Goal: Transaction & Acquisition: Purchase product/service

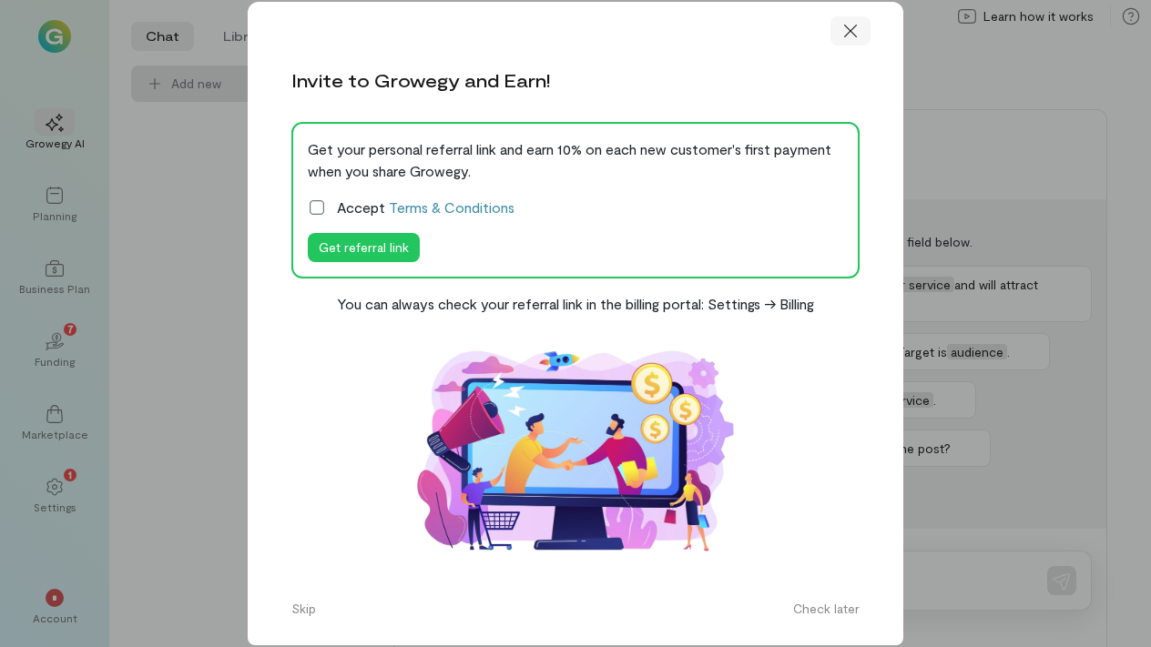
click at [844, 40] on icon at bounding box center [850, 31] width 18 height 18
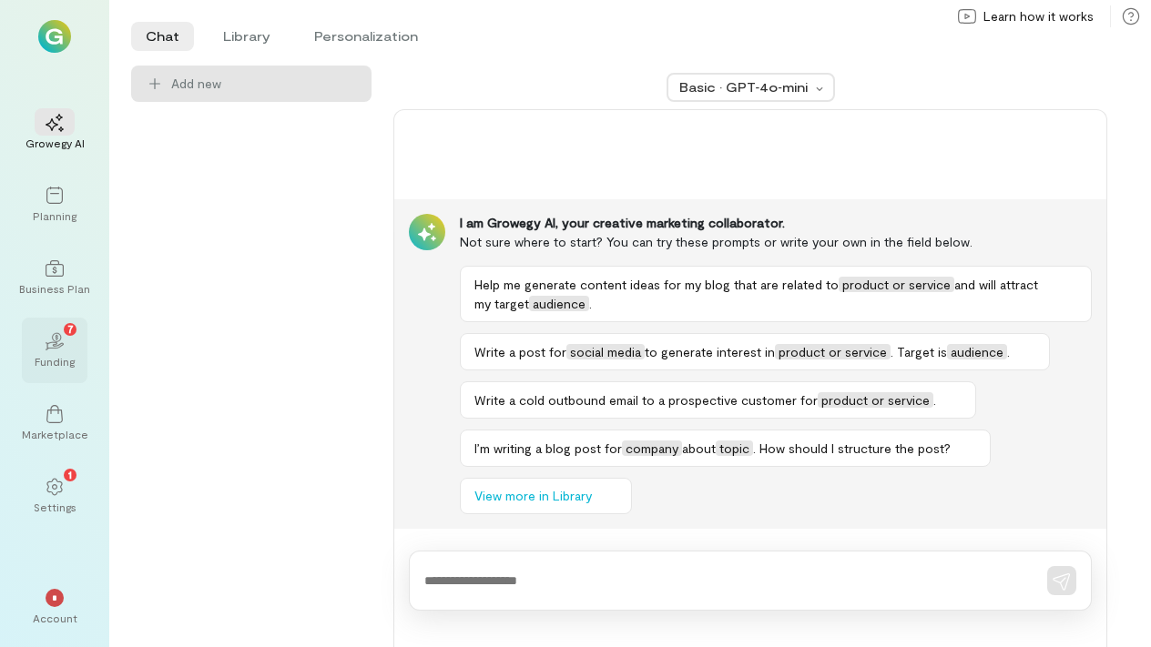
click at [56, 360] on div "Funding" at bounding box center [55, 361] width 40 height 15
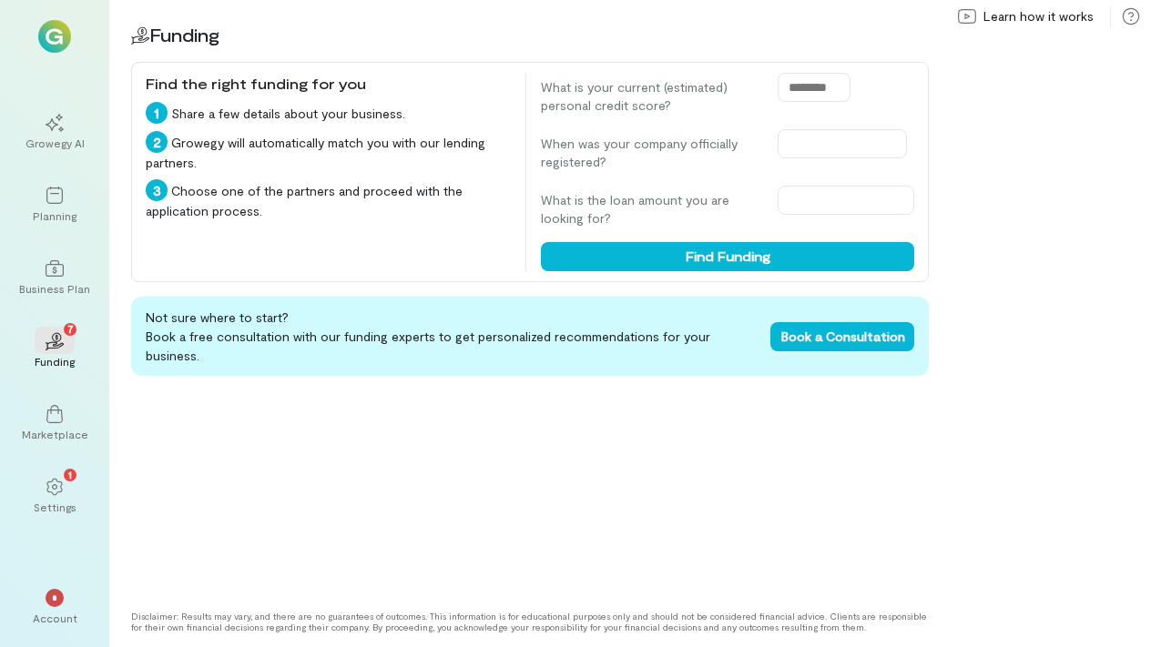
click at [62, 40] on img at bounding box center [54, 36] width 33 height 33
click at [45, 127] on div at bounding box center [55, 121] width 40 height 27
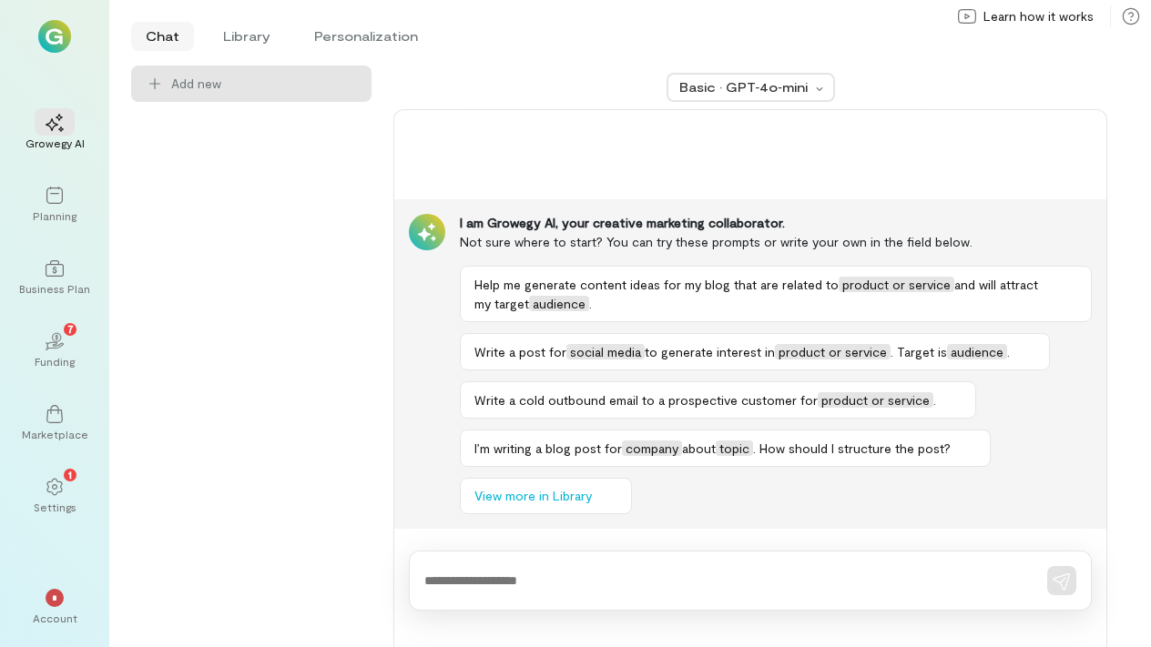
click at [159, 35] on li "Chat" at bounding box center [162, 36] width 63 height 29
click at [58, 34] on img at bounding box center [54, 36] width 33 height 33
click at [51, 595] on div "*" at bounding box center [55, 598] width 18 height 18
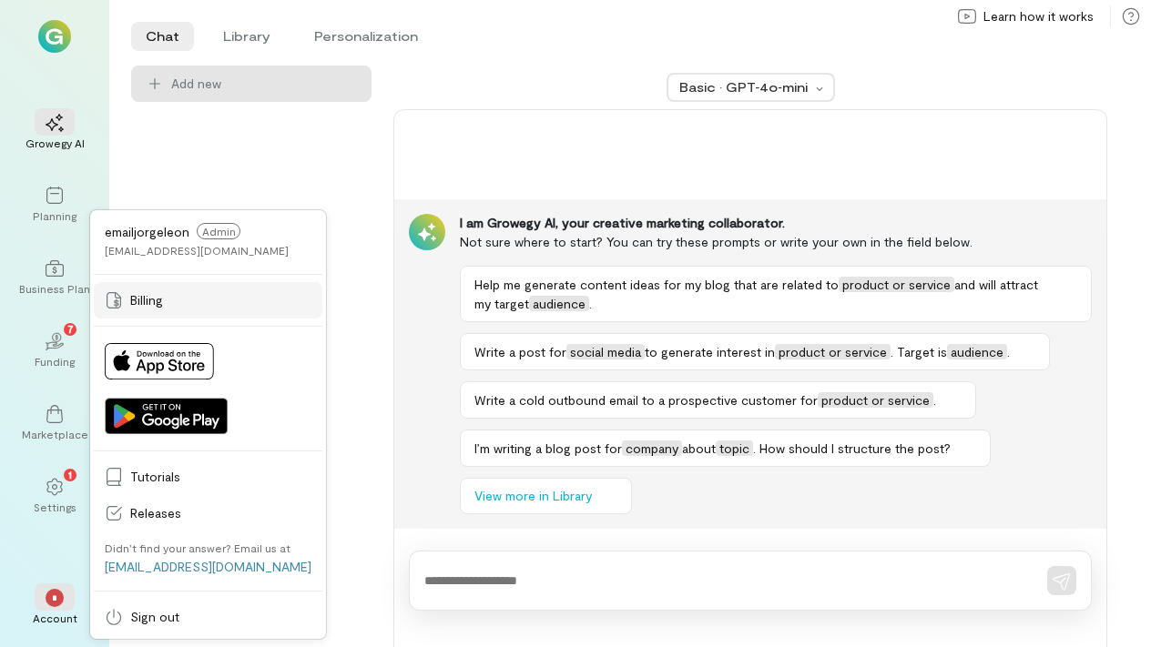
click at [143, 303] on span "Billing" at bounding box center [220, 300] width 181 height 18
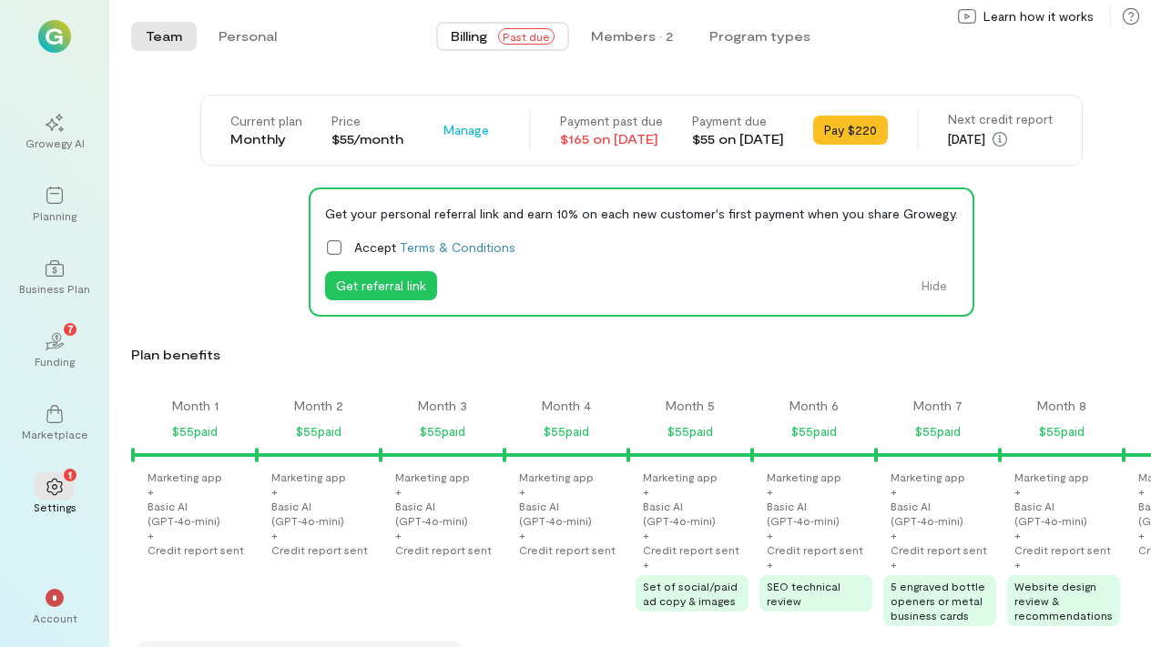
scroll to position [0, 2538]
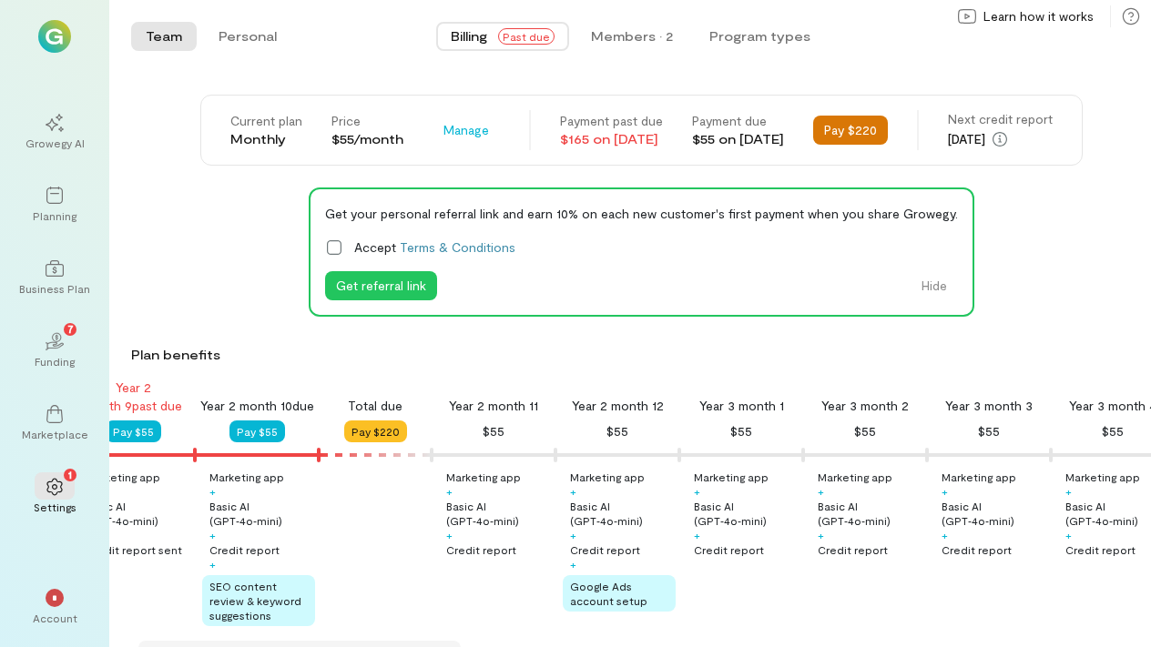
click at [888, 121] on button "Pay $220" at bounding box center [850, 130] width 75 height 29
click at [54, 604] on div "*" at bounding box center [55, 598] width 18 height 18
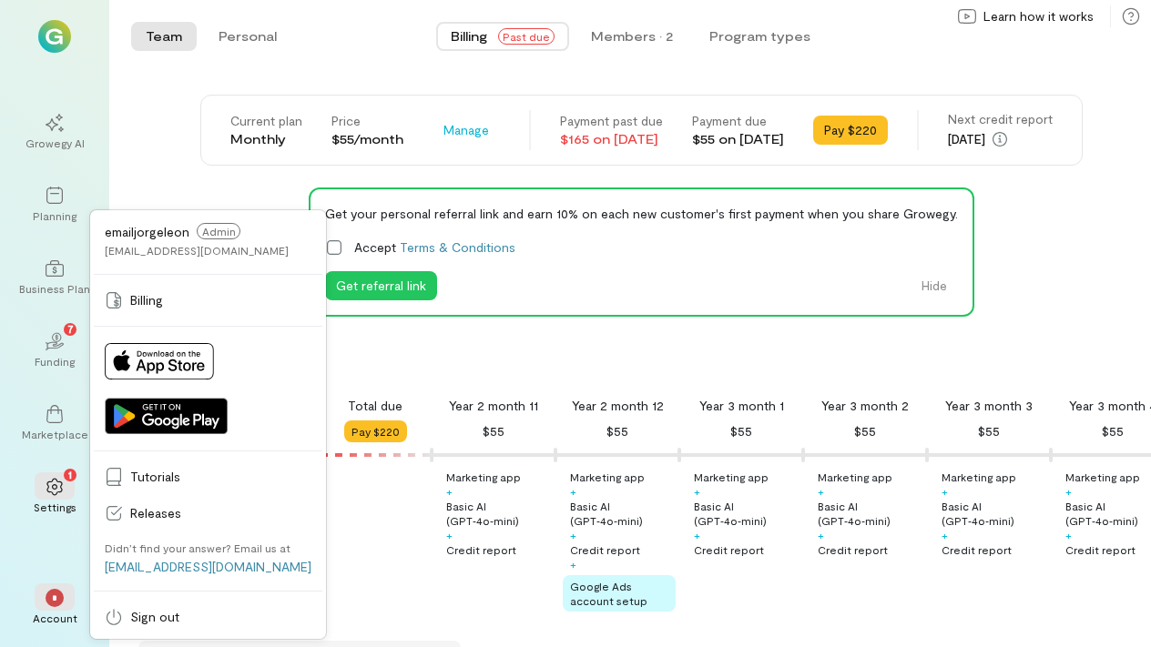
click at [561, 353] on div "Plan benefits" at bounding box center [637, 355] width 1012 height 18
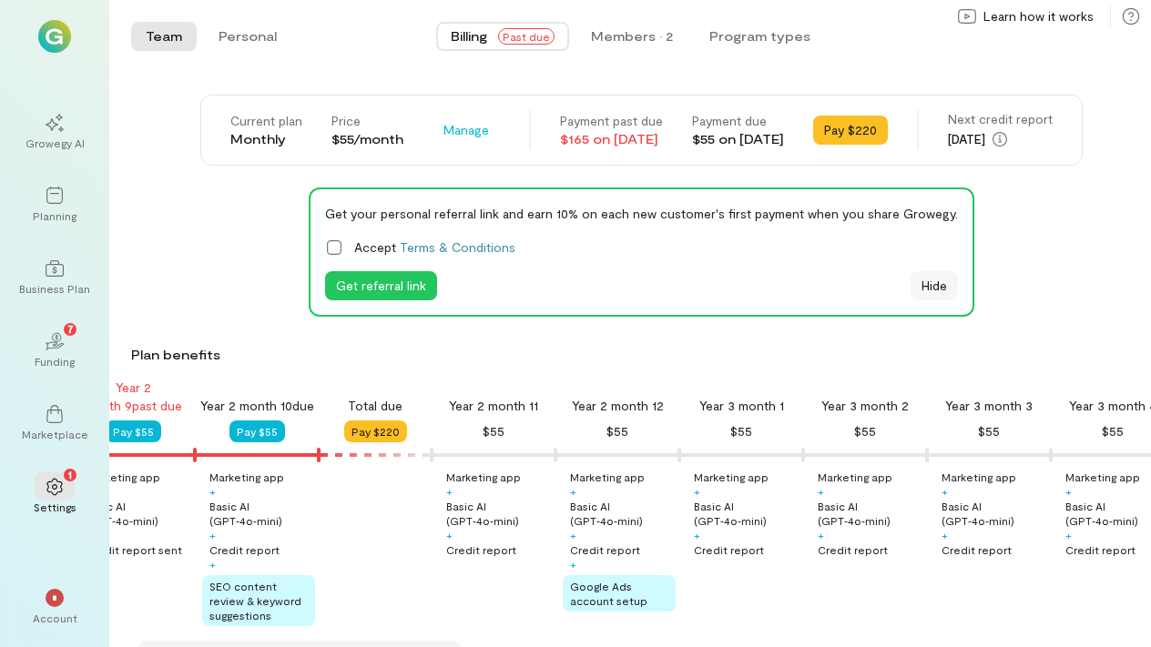
click at [938, 282] on button "Hide" at bounding box center [933, 285] width 47 height 29
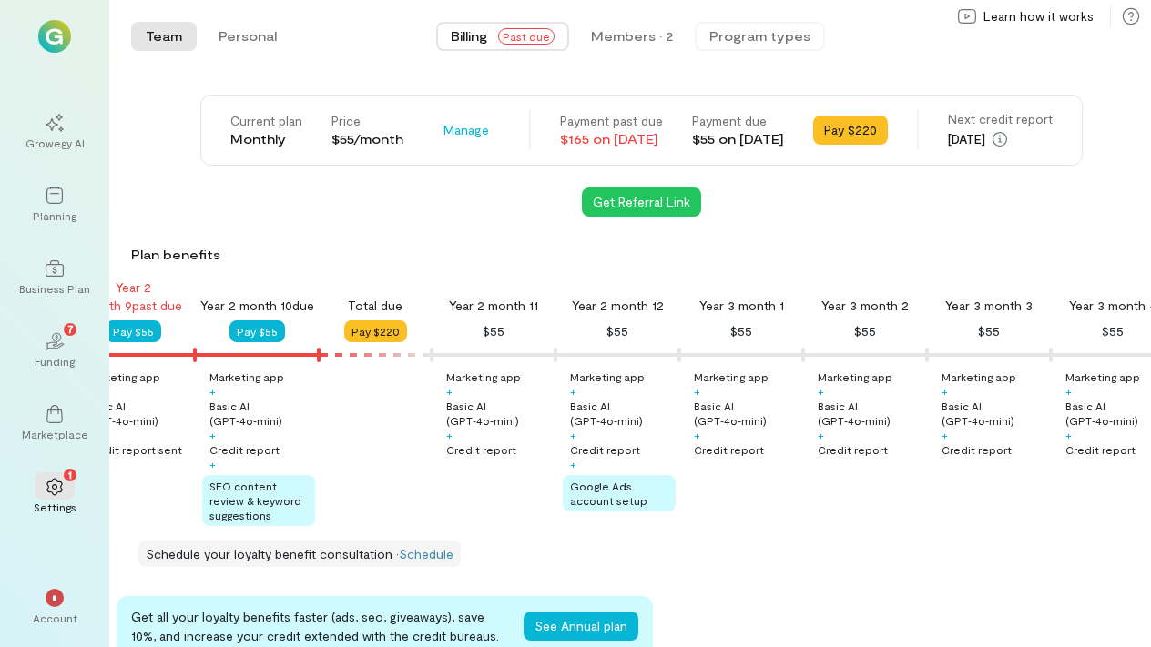
scroll to position [0, 0]
click at [61, 495] on icon at bounding box center [55, 487] width 18 height 18
click at [46, 486] on icon at bounding box center [55, 487] width 18 height 18
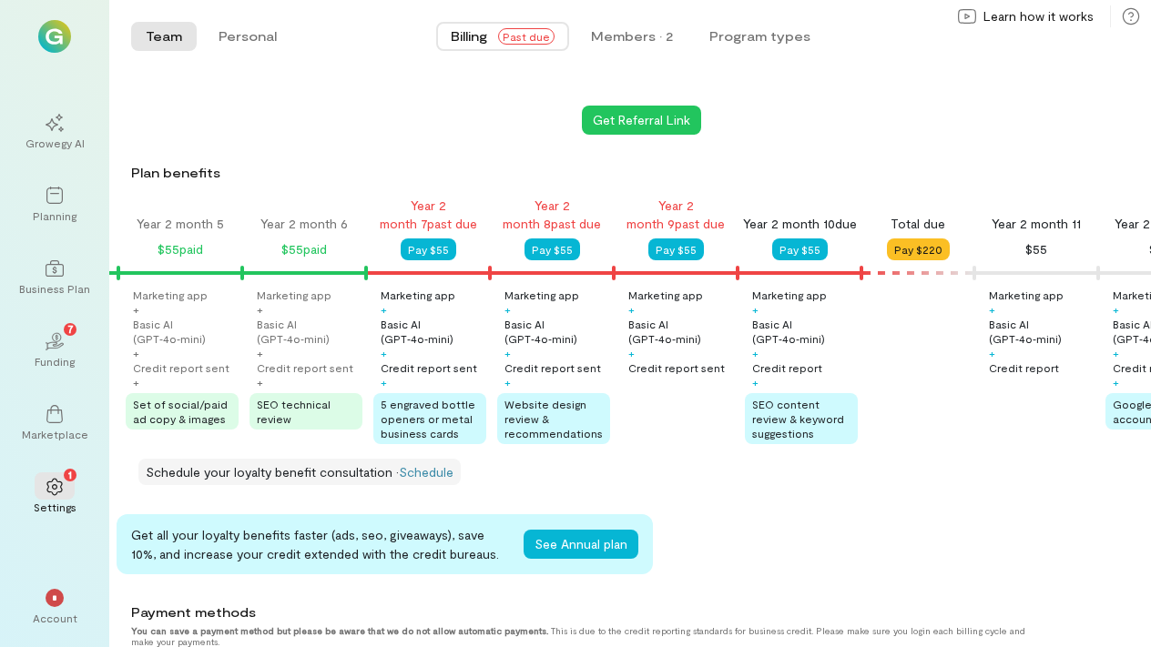
scroll to position [90, 0]
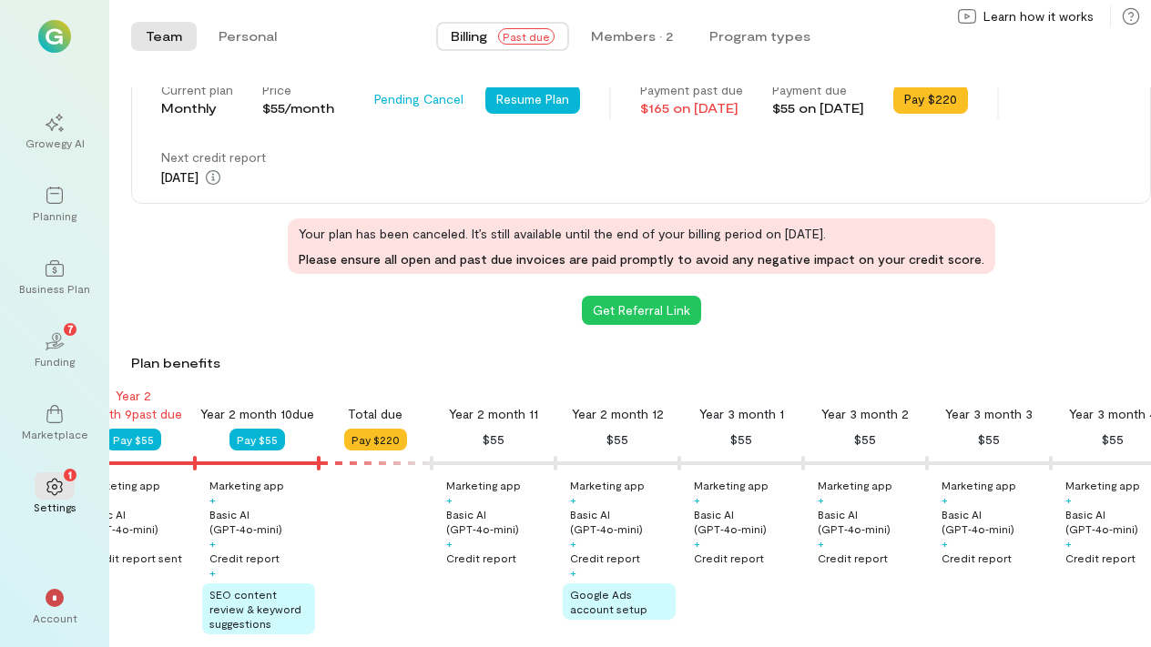
scroll to position [34, 0]
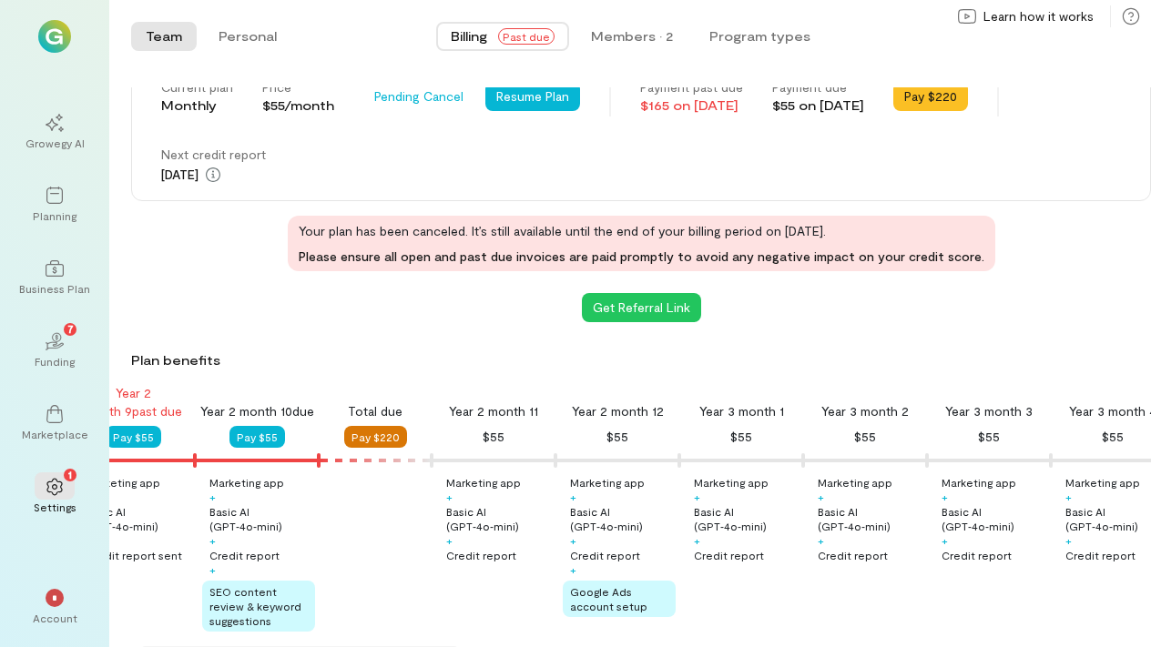
click at [382, 439] on button "Pay $220" at bounding box center [375, 437] width 63 height 22
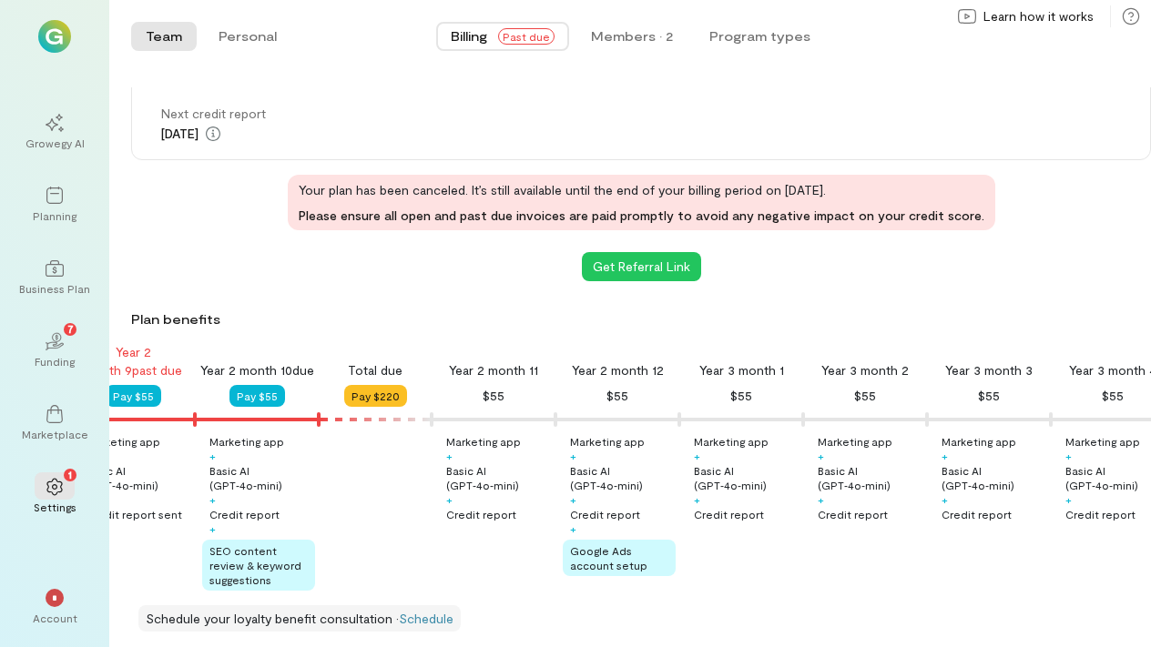
scroll to position [0, 2497]
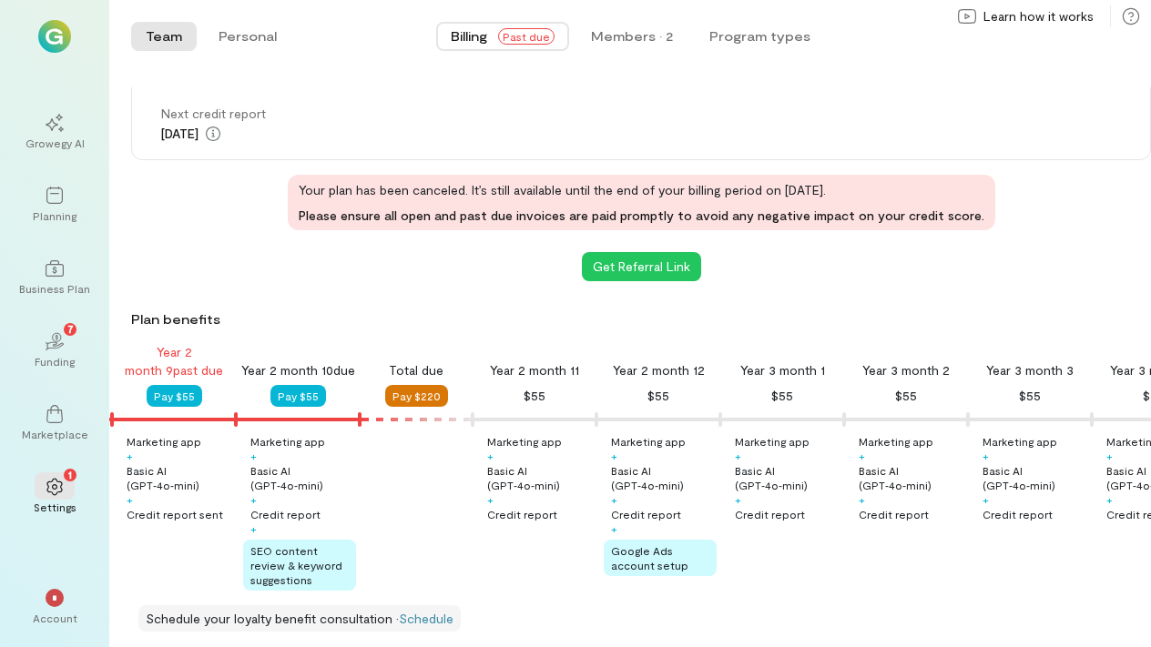
click at [421, 397] on button "Pay $220" at bounding box center [416, 396] width 63 height 22
click at [527, 36] on span "Past due" at bounding box center [526, 36] width 56 height 16
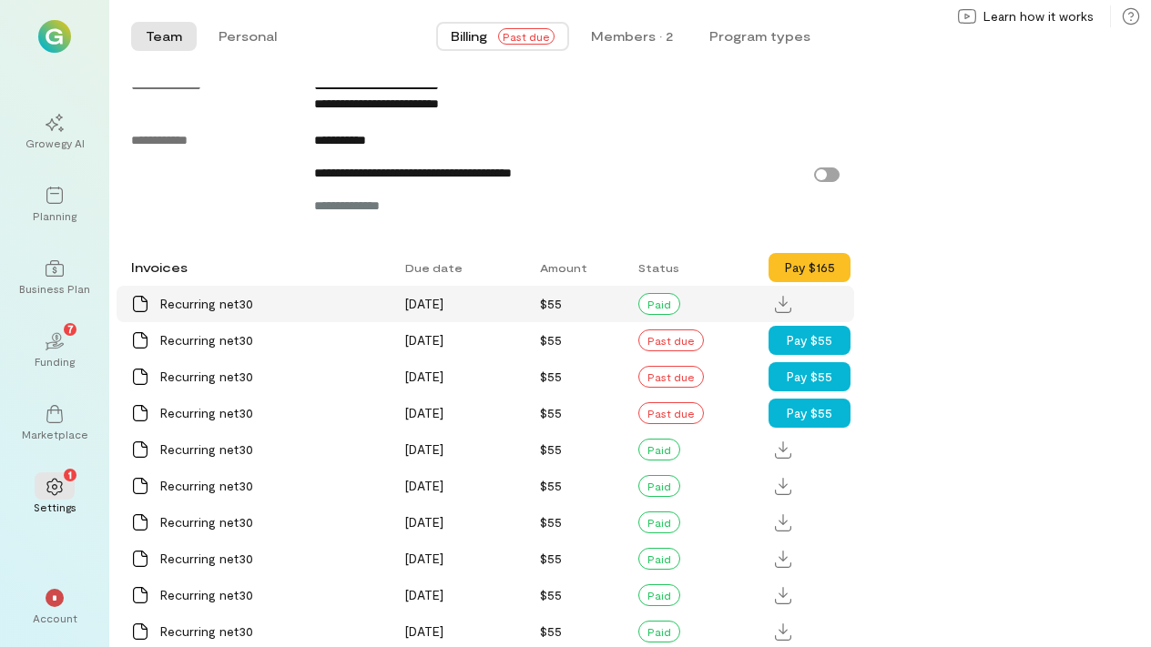
scroll to position [1133, 0]
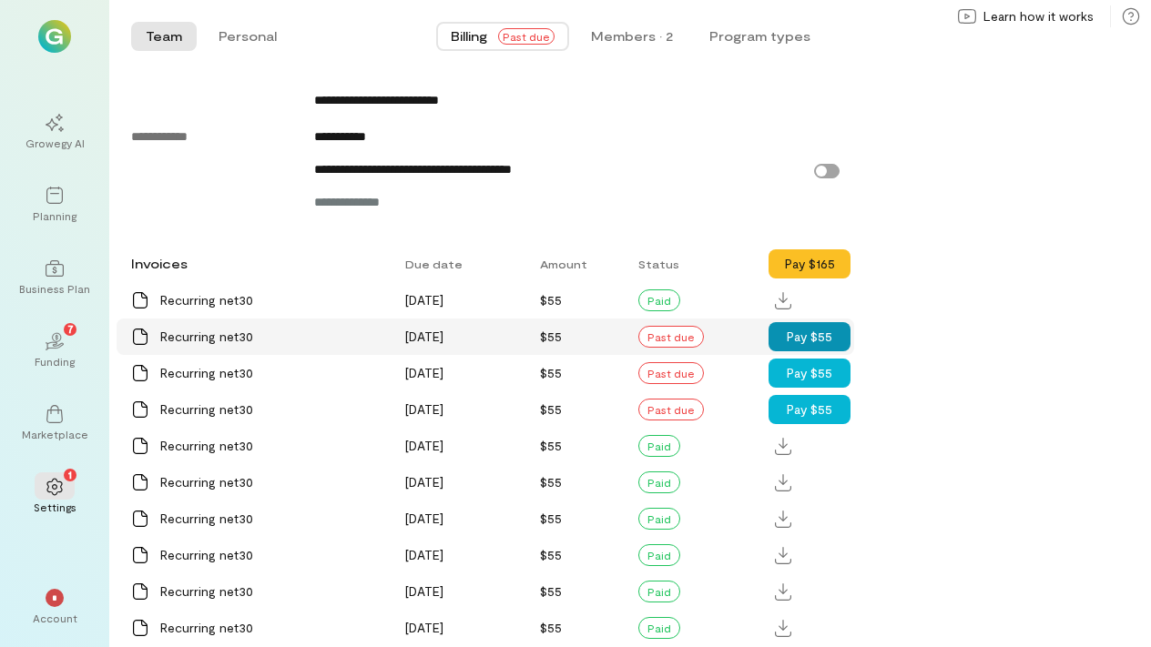
click at [838, 339] on button "Pay $55" at bounding box center [809, 336] width 82 height 29
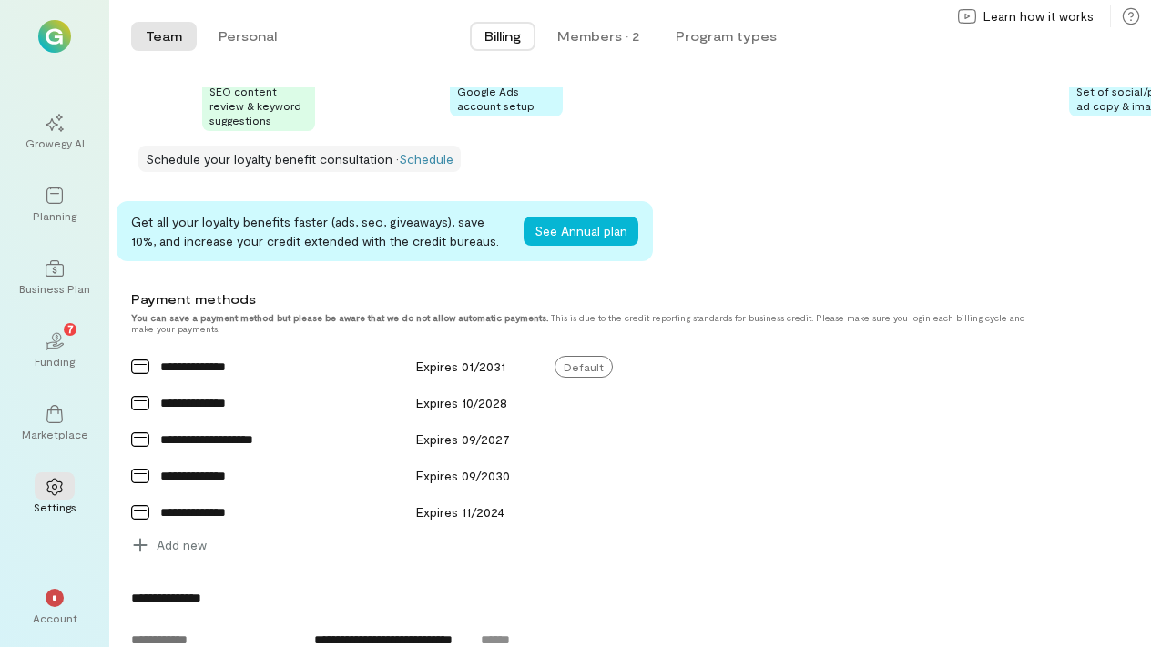
scroll to position [426, 0]
